Goal: Transaction & Acquisition: Purchase product/service

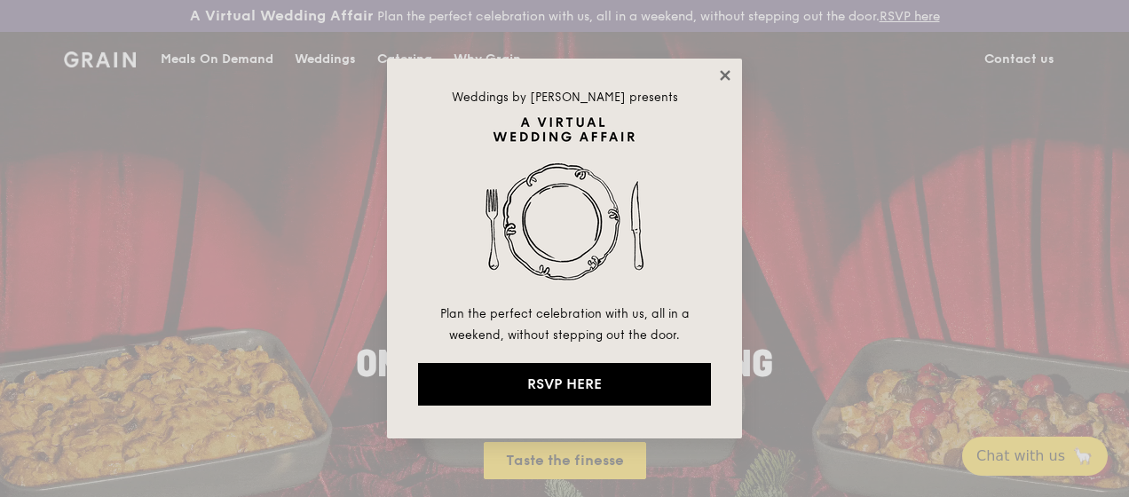
click at [724, 78] on icon at bounding box center [725, 75] width 16 height 16
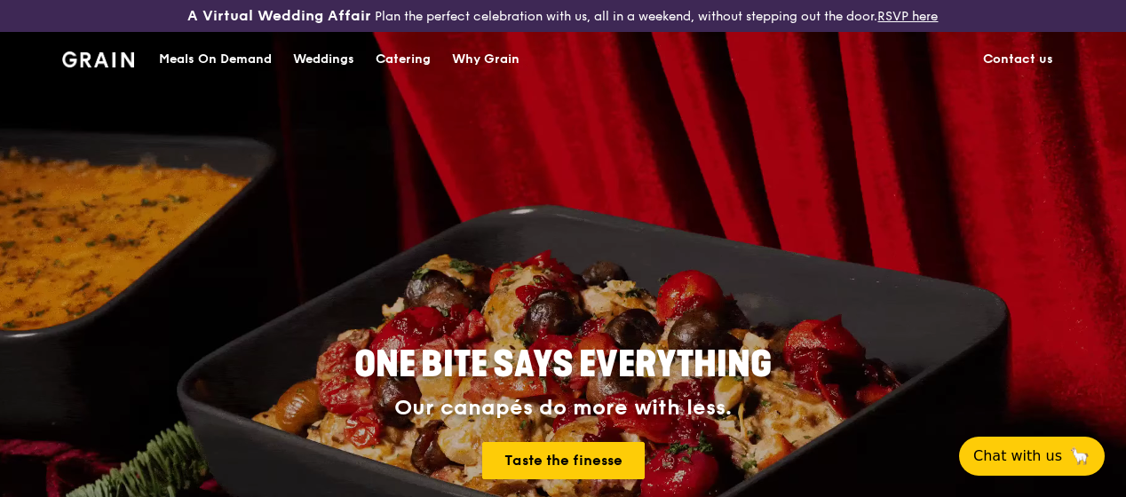
click at [238, 66] on div "Meals On Demand" at bounding box center [215, 59] width 113 height 53
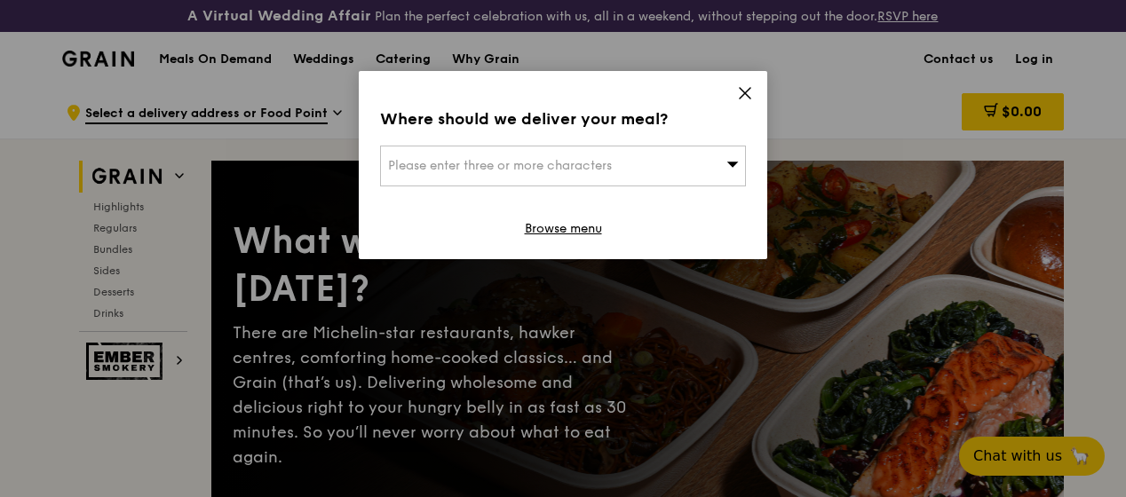
click at [747, 96] on icon at bounding box center [745, 93] width 16 height 16
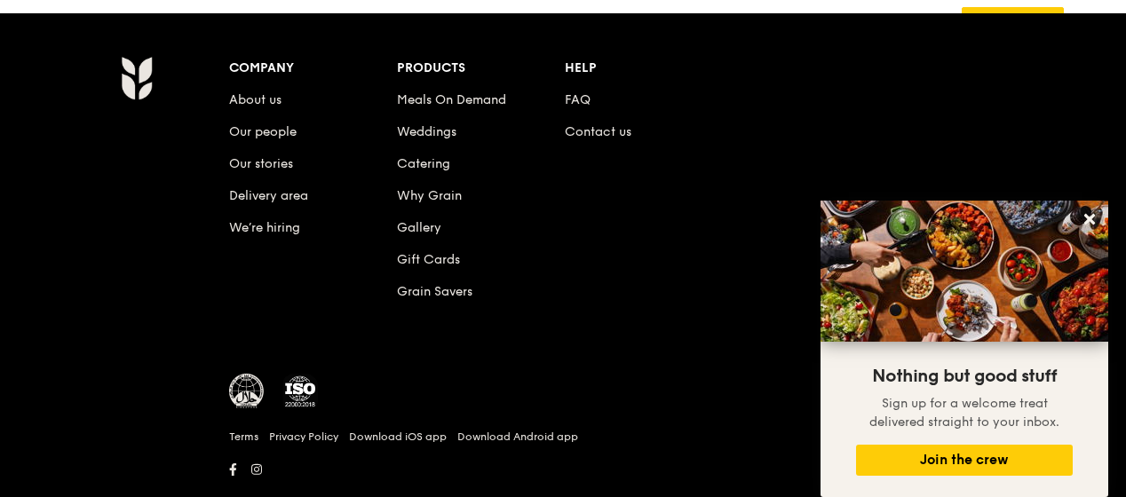
scroll to position [7697, 0]
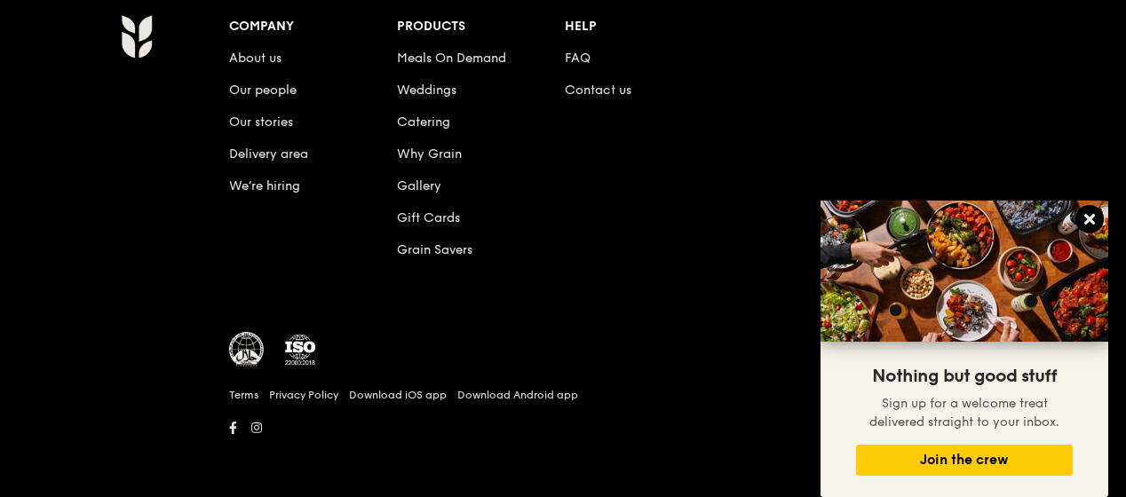
click at [1096, 212] on icon at bounding box center [1089, 219] width 16 height 16
